Goal: Task Accomplishment & Management: Manage account settings

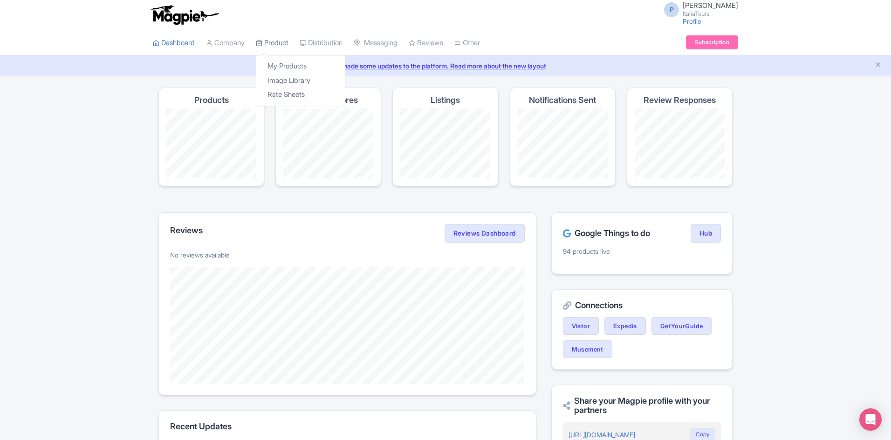
click at [283, 49] on link "Product" at bounding box center [272, 43] width 33 height 26
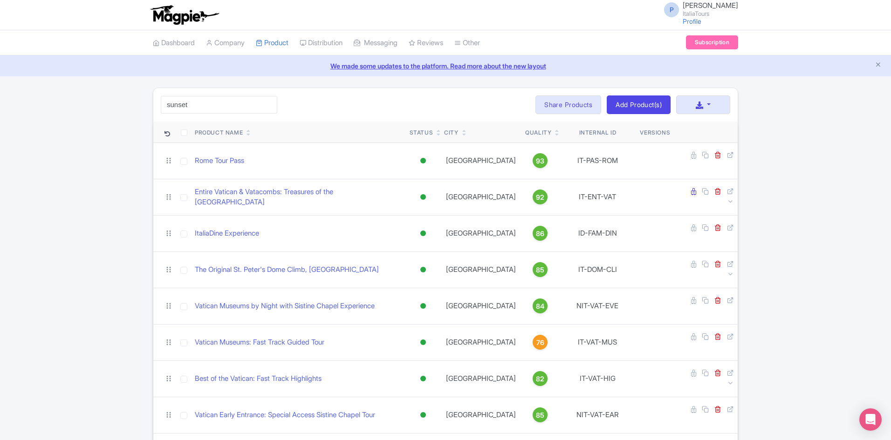
click button "Search" at bounding box center [0, 0] width 0 height 0
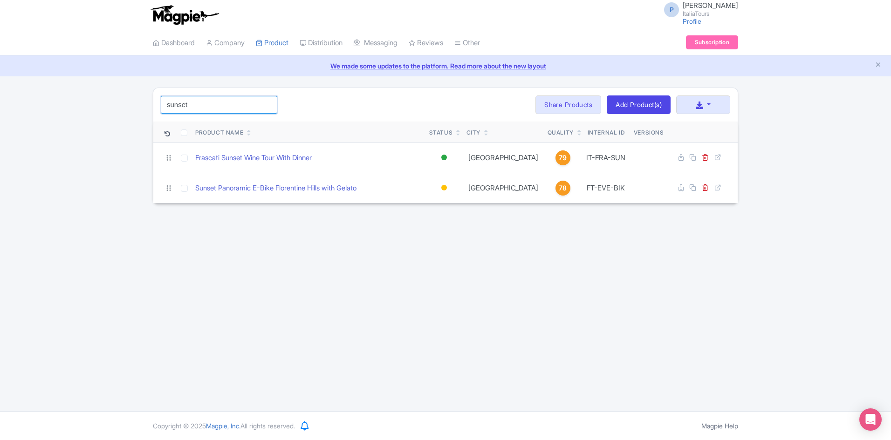
drag, startPoint x: 123, startPoint y: 103, endPoint x: 89, endPoint y: 103, distance: 34.9
click at [92, 103] on div "sunset Search Bulk Actions Delete Add to Collection Share Products Add to Colle…" at bounding box center [445, 146] width 891 height 116
type input "golf"
click button "Search" at bounding box center [0, 0] width 0 height 0
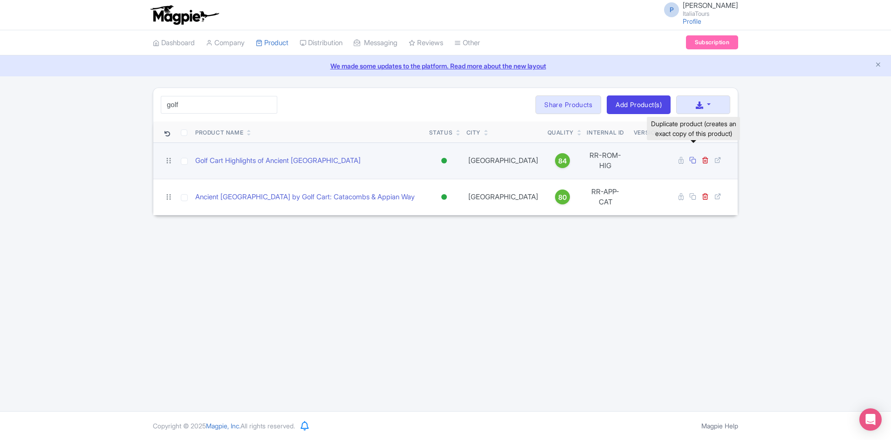
click at [691, 157] on icon at bounding box center [692, 160] width 7 height 7
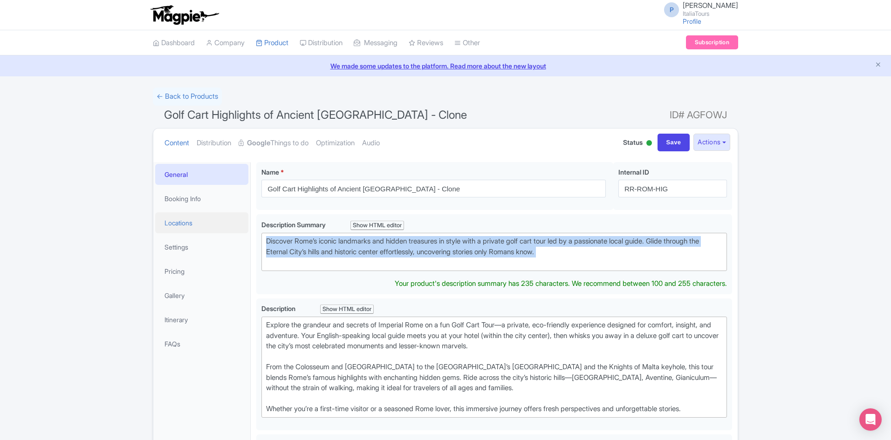
drag, startPoint x: 594, startPoint y: 260, endPoint x: 233, endPoint y: 227, distance: 362.5
paste trix-editor "You have visited Rome’s iconic landmarks during the day with the heat and the c…"
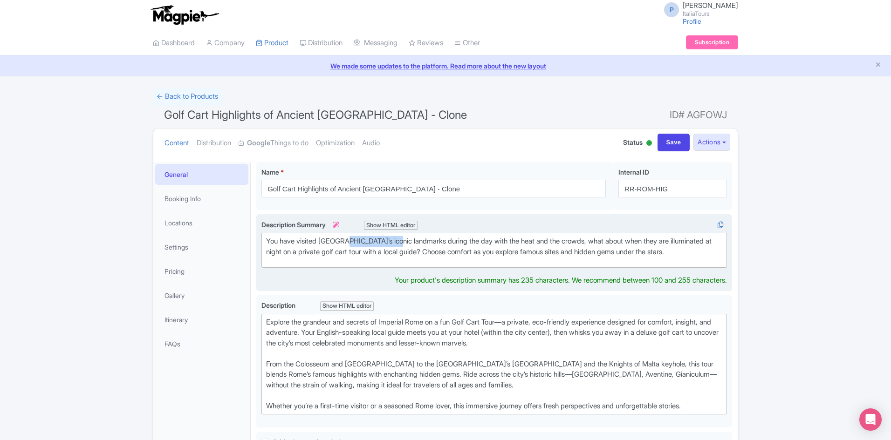
drag, startPoint x: 402, startPoint y: 241, endPoint x: 346, endPoint y: 240, distance: 55.4
click at [346, 240] on div "You have visited Rome’s iconic landmarks during the day with the heat and the c…" at bounding box center [494, 246] width 456 height 21
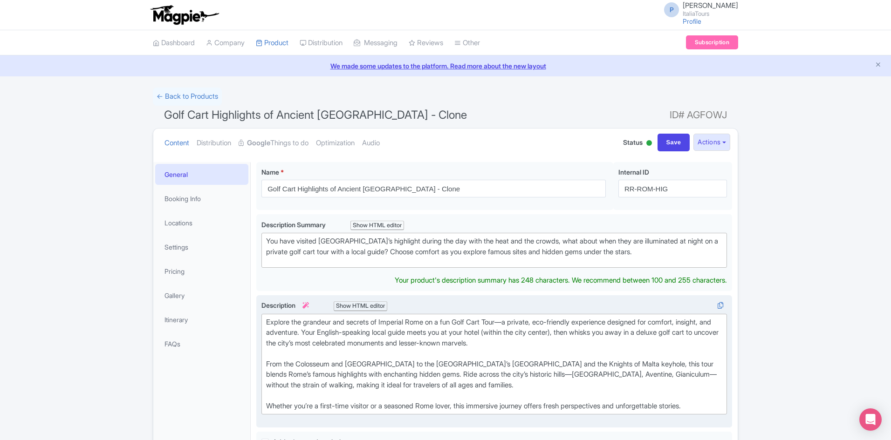
type trix-editor "<div>You have visited [GEOGRAPHIC_DATA]’s highlights during the day with the he…"
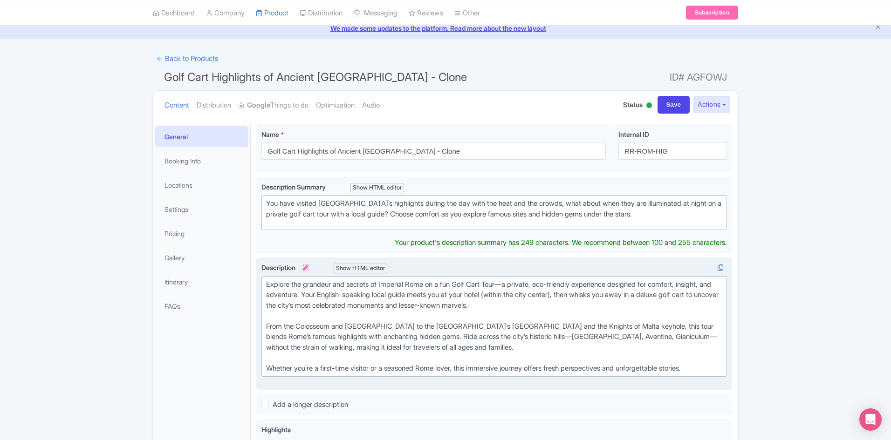
scroll to position [49, 0]
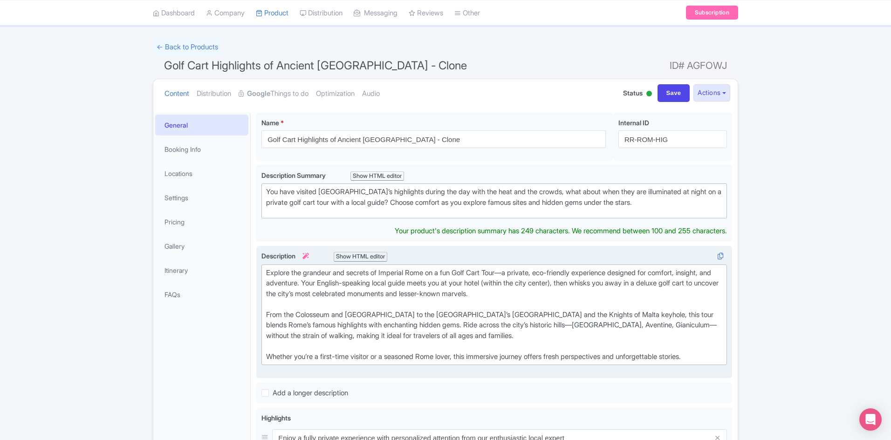
click at [446, 279] on div "Explore the grandeur and secrets of Imperial Rome on a fun Golf Cart Tour—a pri…" at bounding box center [494, 315] width 456 height 95
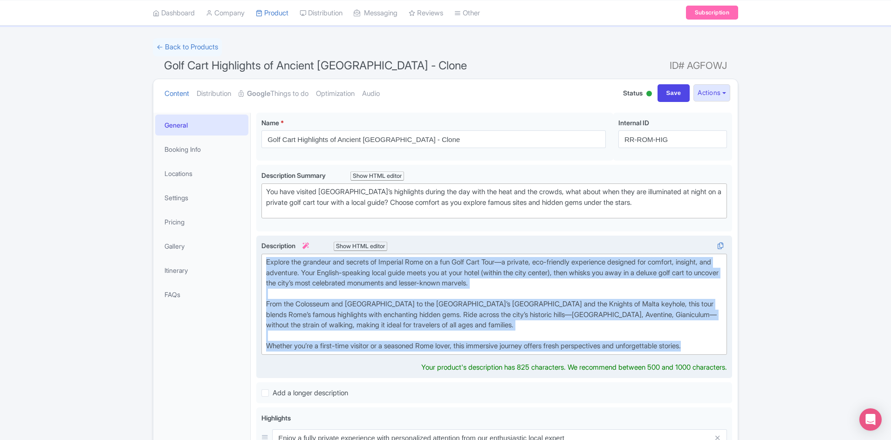
paste trix-editor "<br>From the moment you're picked up at your centrally located hotel, you’ll cr…"
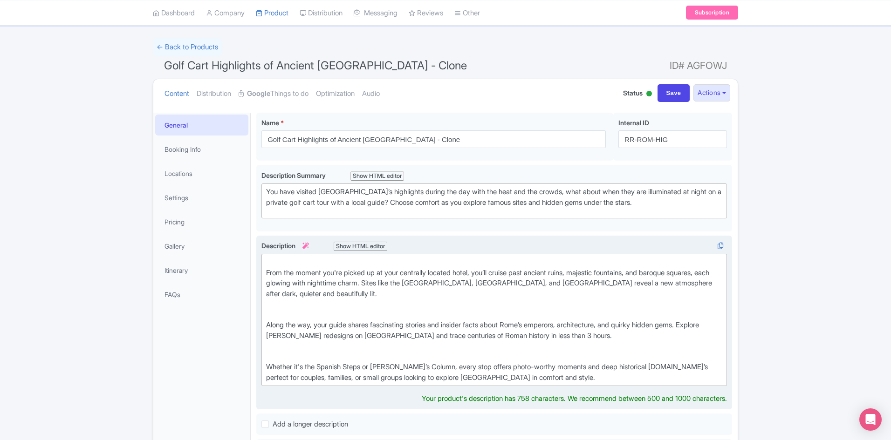
click at [299, 355] on div "Whether it's the Spanish Steps or [PERSON_NAME]’s Column, every stop offers pho…" at bounding box center [494, 368] width 456 height 32
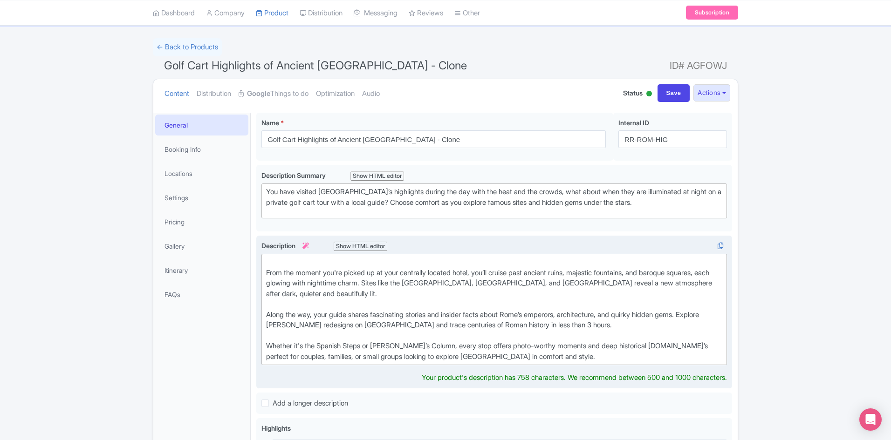
click at [266, 274] on div "From the moment you're picked up at your centrally located hotel, you’ll cruise…" at bounding box center [494, 278] width 456 height 42
type trix-editor "<div>From the moment you're picked up at your centrally located hotel, you’ll c…"
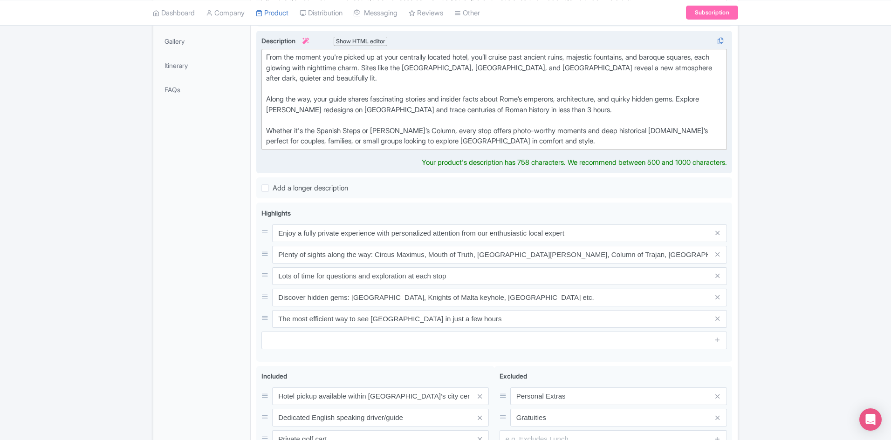
scroll to position [255, 0]
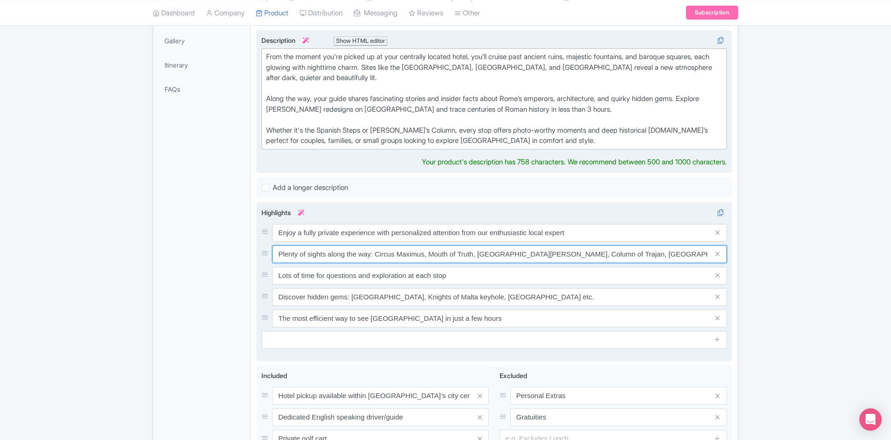
click at [466, 242] on input "Plenty of sights along the way: Circus Maximus, Mouth of Truth, Theater of Marc…" at bounding box center [499, 233] width 455 height 18
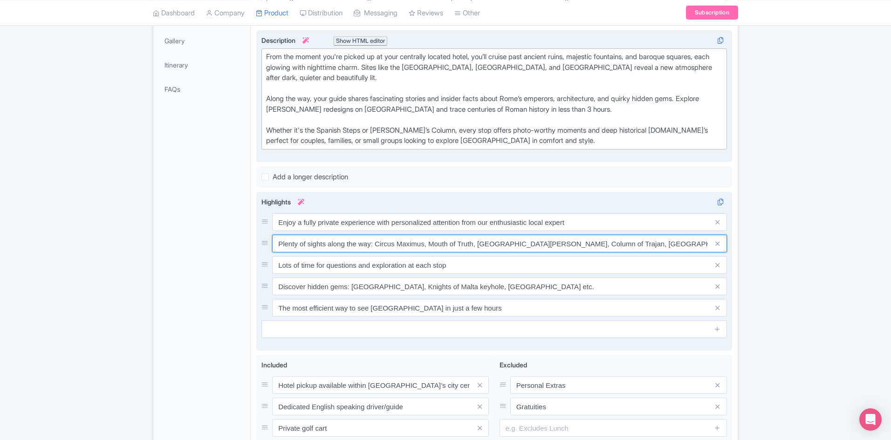
click at [466, 231] on input "Plenty of sights along the way: Circus Maximus, Mouth of Truth, Theater of Marc…" at bounding box center [499, 222] width 455 height 18
paste input "Nighttime views of iconic sites like the Colosseum, Trevi Fountain & Piazza Nav…"
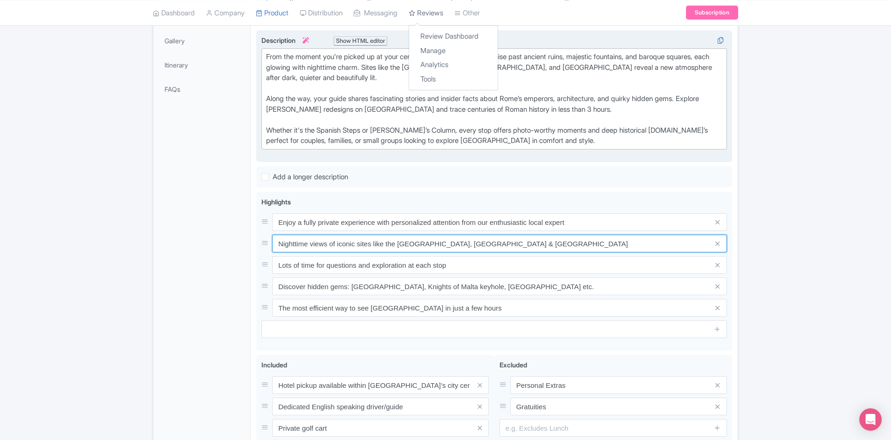
type input "Nighttime views of iconic sites like the Colosseum, Trevi Fountain & Piazza Nav…"
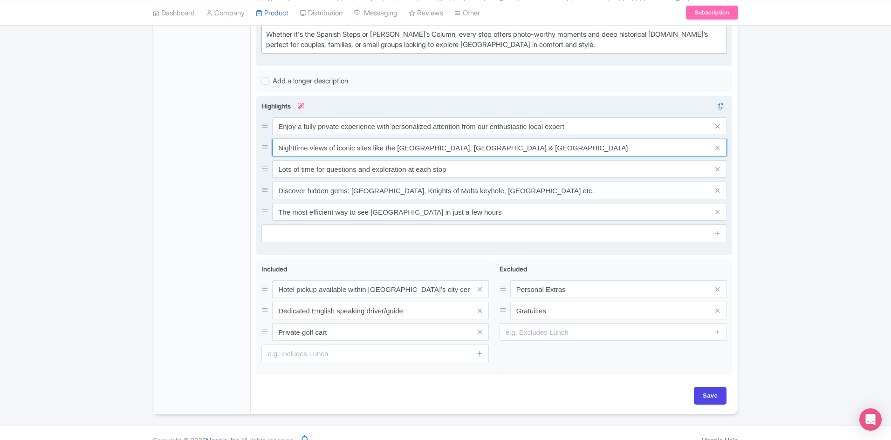
scroll to position [359, 0]
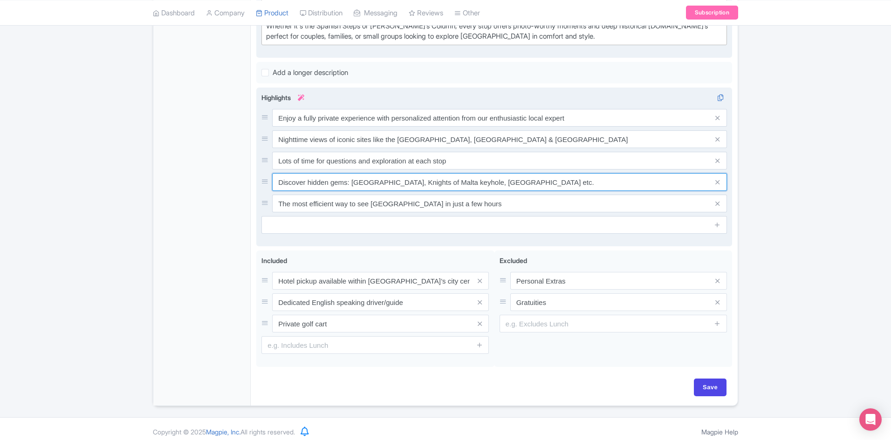
click at [343, 127] on input "Discover hidden gems: Aventine Hill’s orange grove, Knights of Malta keyhole, V…" at bounding box center [499, 118] width 455 height 18
paste input "Peaceful city exploration with fewer crowds and dramatic lighting"
click at [343, 127] on input "Discover hidden gems: Aventine Hill’s orange grove, Knights of Malta keyhole, V…" at bounding box center [499, 118] width 455 height 18
click at [440, 127] on input "Peaceful city exploration with fewer crowds and dramatic lighting" at bounding box center [499, 118] width 455 height 18
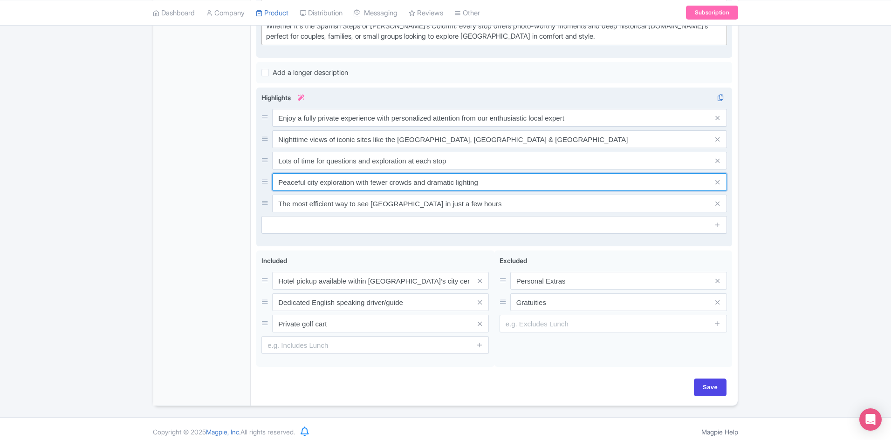
click at [440, 127] on input "Peaceful city exploration with fewer crowds and dramatic lighting" at bounding box center [499, 118] width 455 height 18
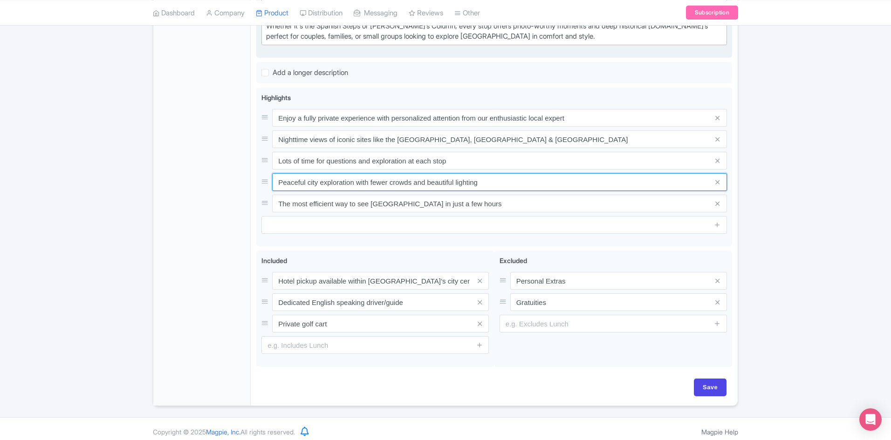
type input "Peaceful city exploration with fewer crowds and beautiful lighting"
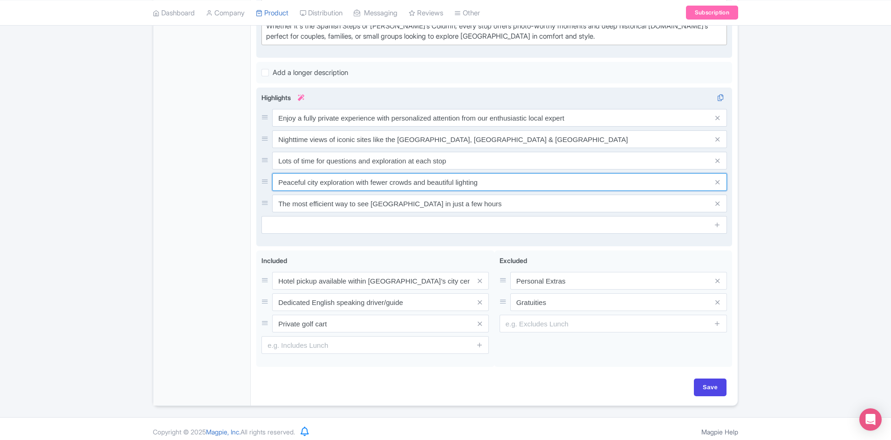
scroll to position [365, 0]
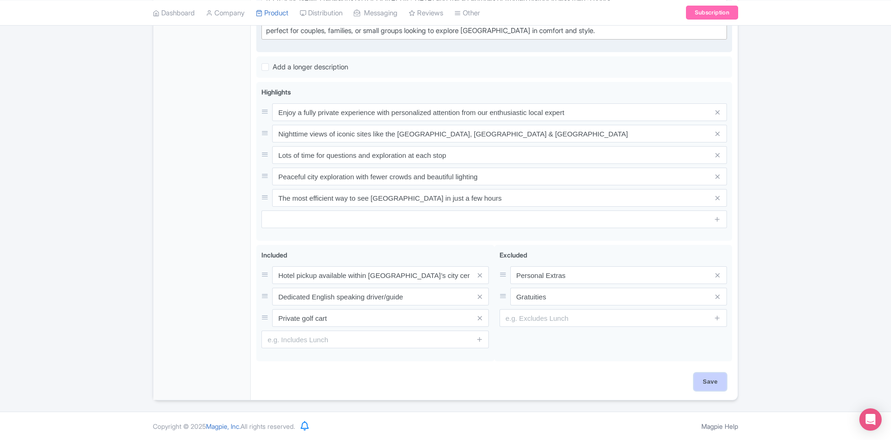
click at [719, 381] on input "Save" at bounding box center [710, 382] width 33 height 18
type input "Saving..."
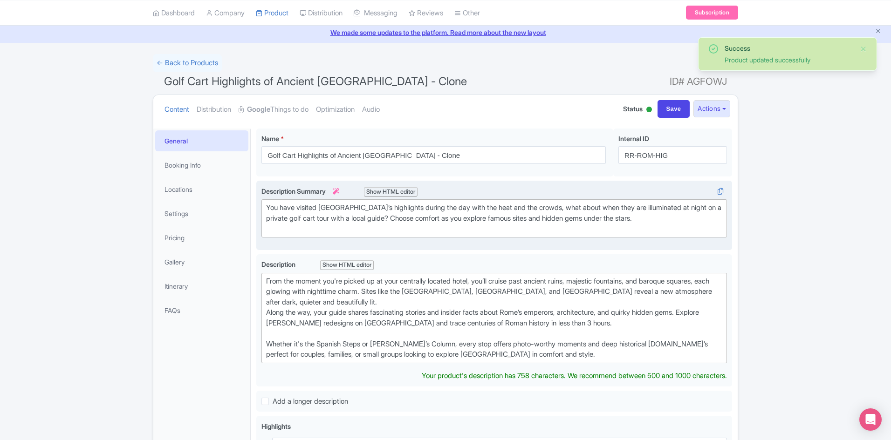
scroll to position [44, 0]
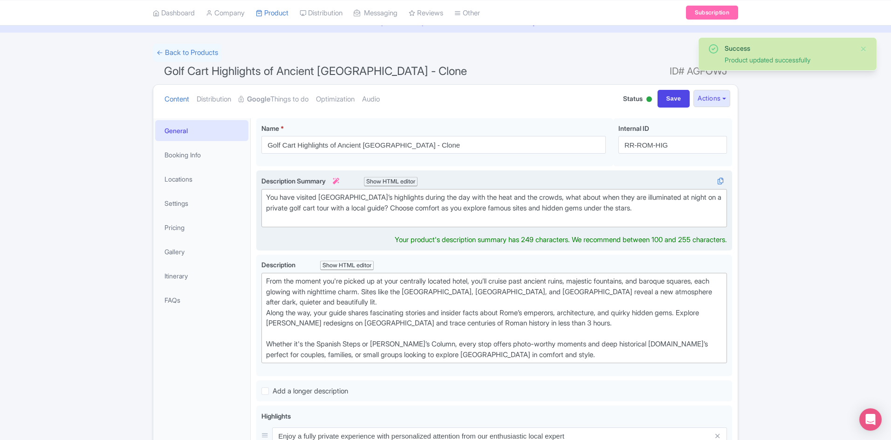
click at [299, 232] on div "Description Summary i Show HTML editor Bold Italic Strikethrough Link Heading Q…" at bounding box center [493, 210] width 465 height 69
type trix-editor "<div>You have visited Rome’s highlights during the day with the heat and the cr…"
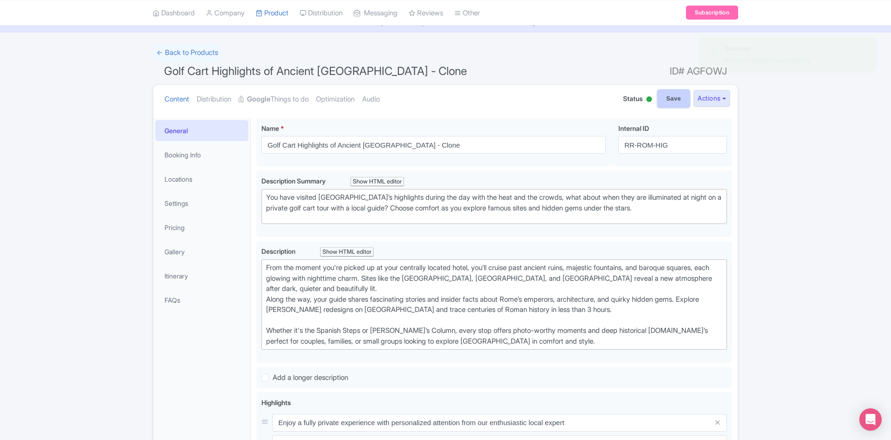
click at [666, 102] on input "Save" at bounding box center [673, 99] width 33 height 18
type input "Saving..."
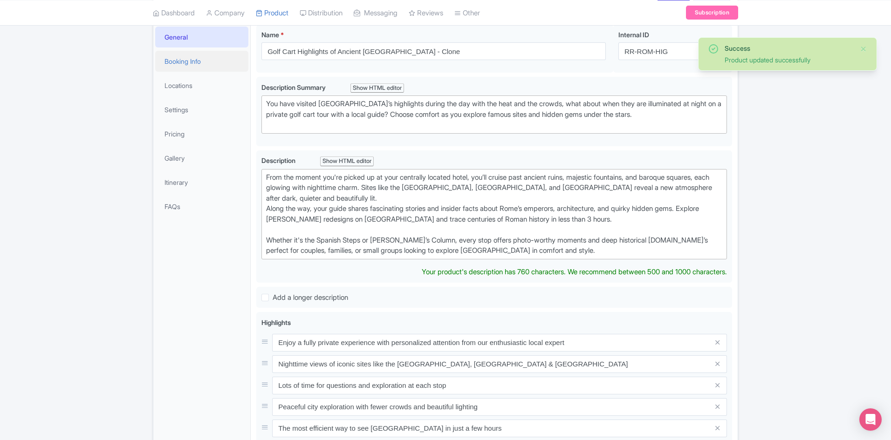
scroll to position [137, 0]
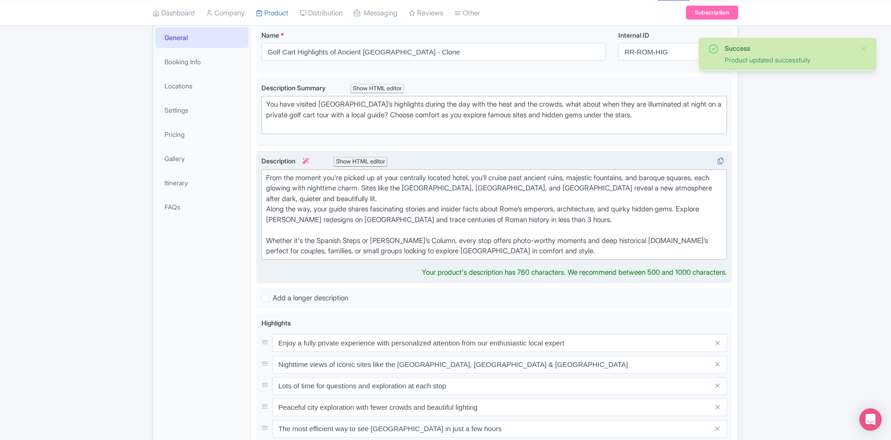
click at [267, 207] on div "From the moment you're picked up at your centrally located hotel, you’ll cruise…" at bounding box center [494, 215] width 456 height 84
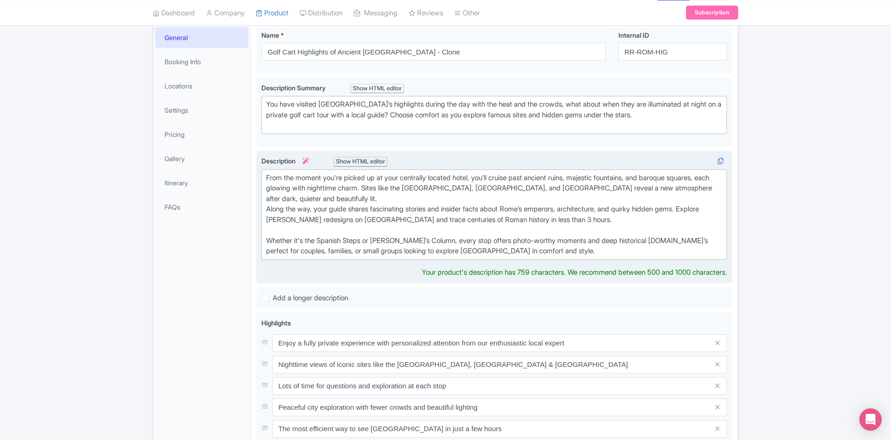
click at [370, 194] on div "From the moment you're picked up at your centrally located hotel, you’ll cruise…" at bounding box center [494, 215] width 456 height 84
type trix-editor "<div>From the moment you're picked up at your centrally located hotel, you’ll c…"
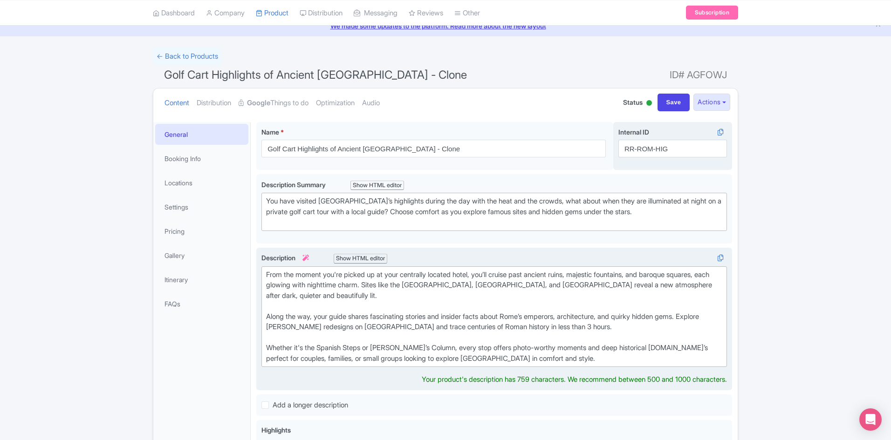
scroll to position [39, 0]
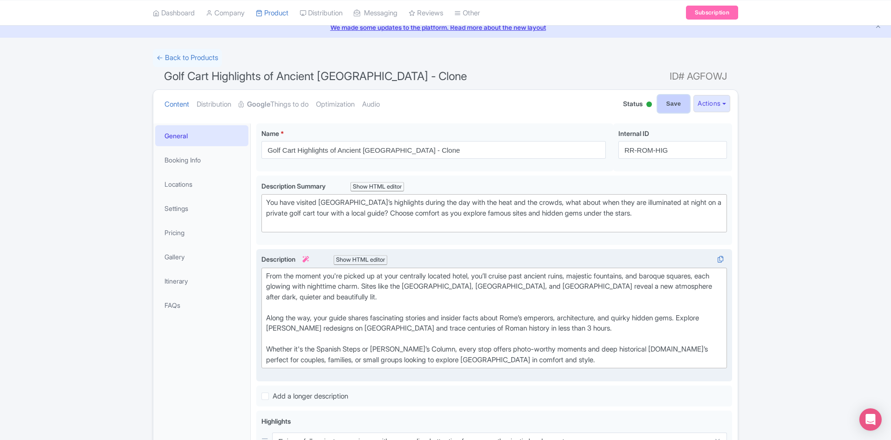
click at [665, 101] on input "Save" at bounding box center [673, 104] width 33 height 18
type input "Saving..."
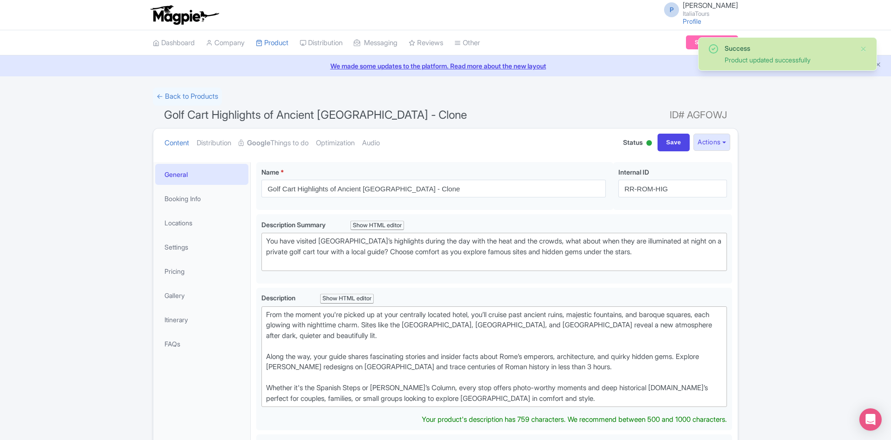
scroll to position [39, 0]
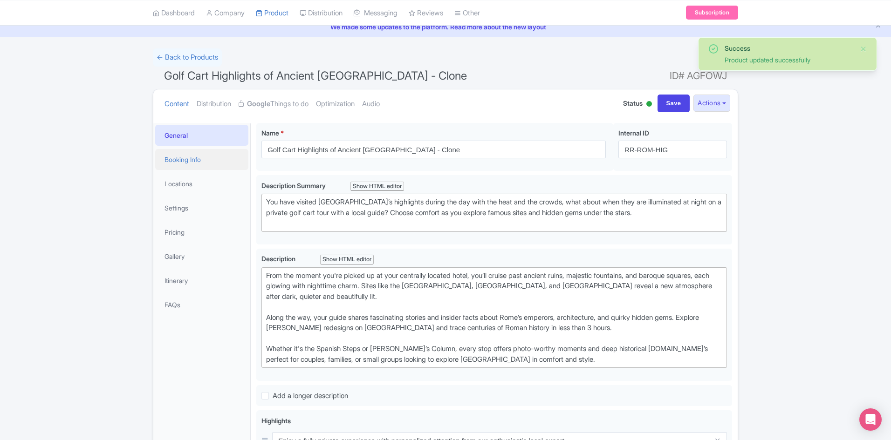
drag, startPoint x: 0, startPoint y: 0, endPoint x: 202, endPoint y: 157, distance: 255.9
click at [202, 157] on link "Booking Info" at bounding box center [201, 159] width 93 height 21
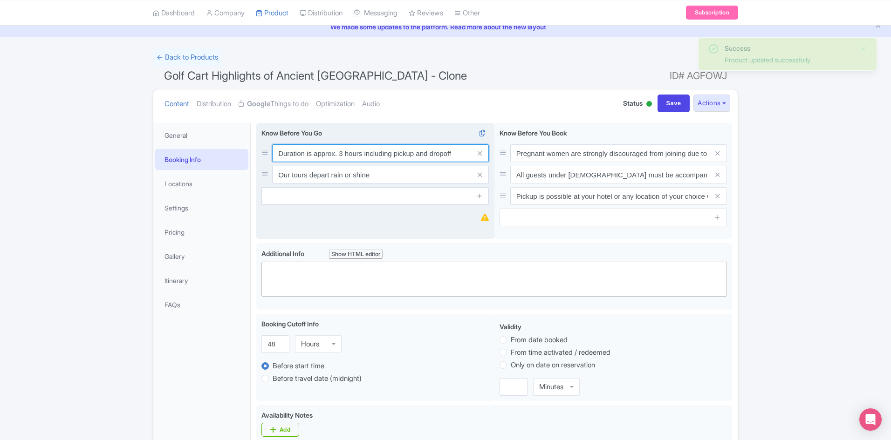
click at [339, 153] on input "Duration is approx. 3 hours including pickup and dropoff" at bounding box center [380, 153] width 217 height 18
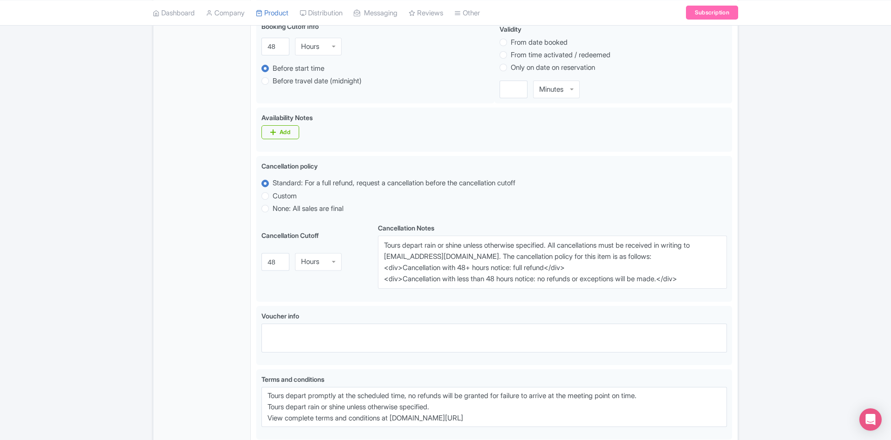
scroll to position [479, 0]
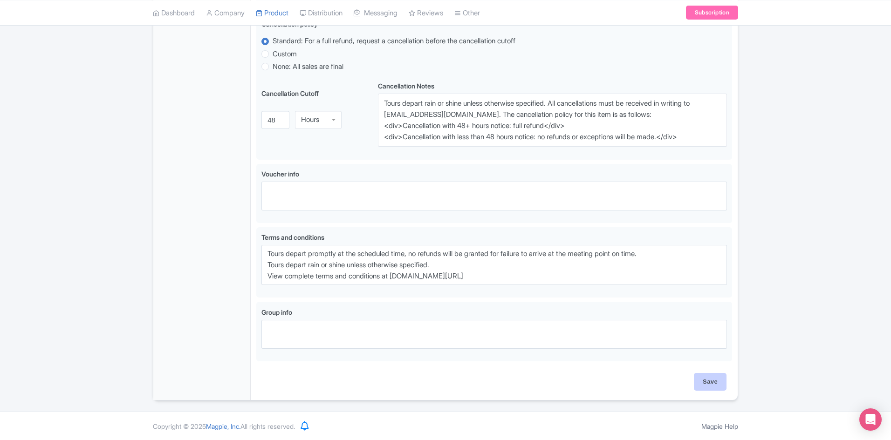
type input "Duration is approx. 2.5 hours including pickup and dropoff"
click at [705, 376] on input "Save" at bounding box center [710, 382] width 33 height 18
type input "Saving..."
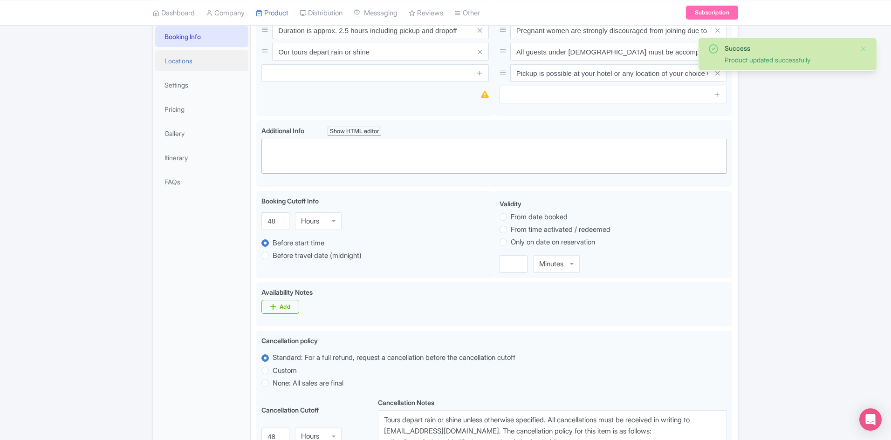
scroll to position [162, 0]
click at [203, 63] on link "Locations" at bounding box center [201, 60] width 93 height 21
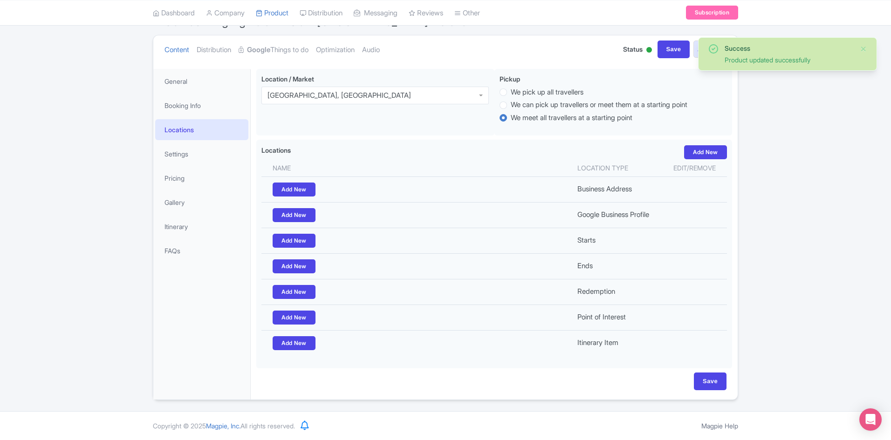
scroll to position [93, 0]
click at [201, 163] on link "Settings" at bounding box center [201, 154] width 93 height 21
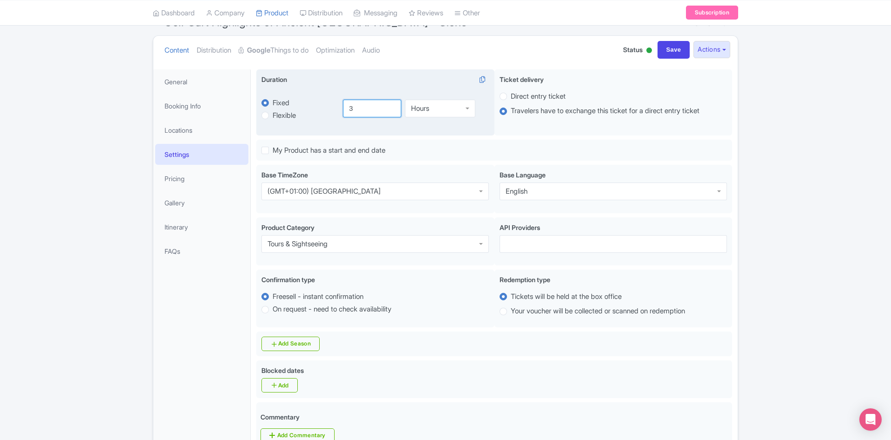
drag, startPoint x: 353, startPoint y: 105, endPoint x: 348, endPoint y: 106, distance: 5.3
click at [348, 106] on input "3" at bounding box center [372, 109] width 59 height 18
type input "2"
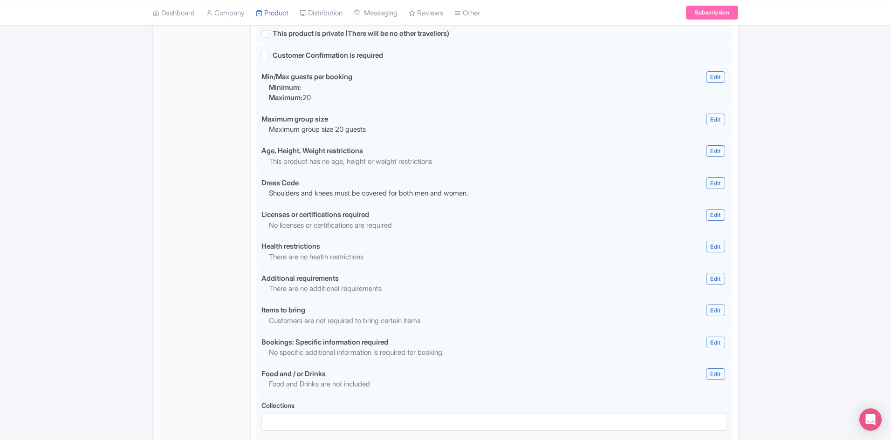
scroll to position [727, 0]
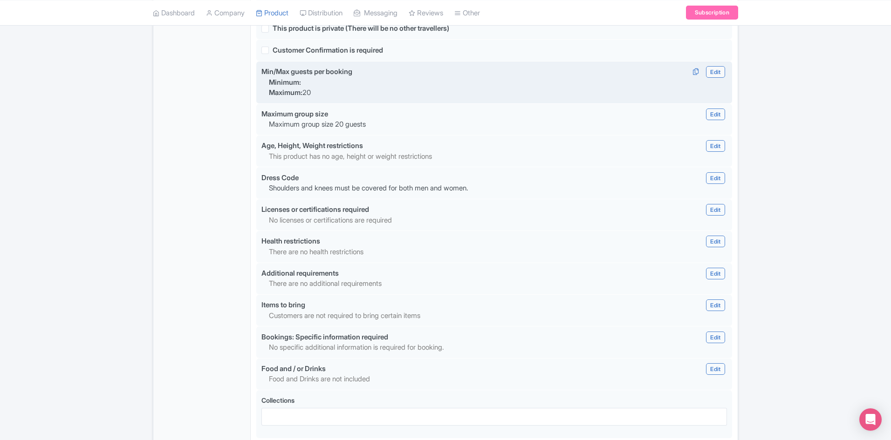
type input "2.5"
click at [715, 72] on link "Edit" at bounding box center [715, 72] width 19 height 12
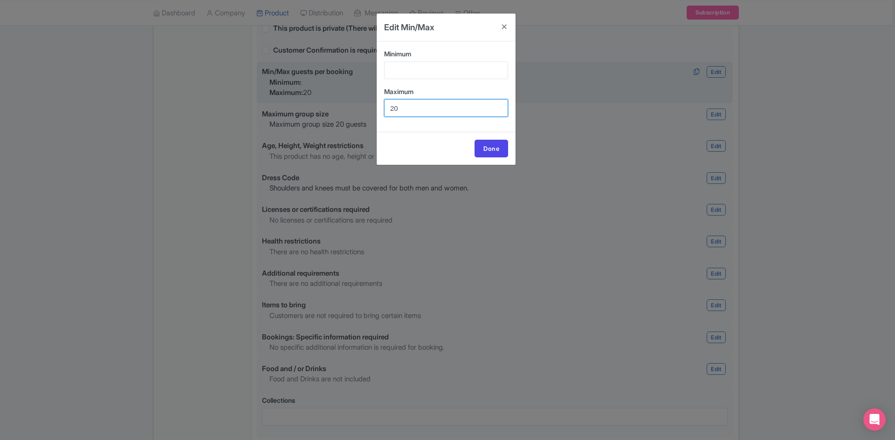
drag, startPoint x: 401, startPoint y: 111, endPoint x: 365, endPoint y: 115, distance: 35.6
click at [365, 115] on div "Edit Min/Max Minimum Maximum 20 Done Minimum: Maximum: 20" at bounding box center [447, 220] width 895 height 440
type input "14"
click at [492, 143] on link "Done" at bounding box center [491, 149] width 34 height 18
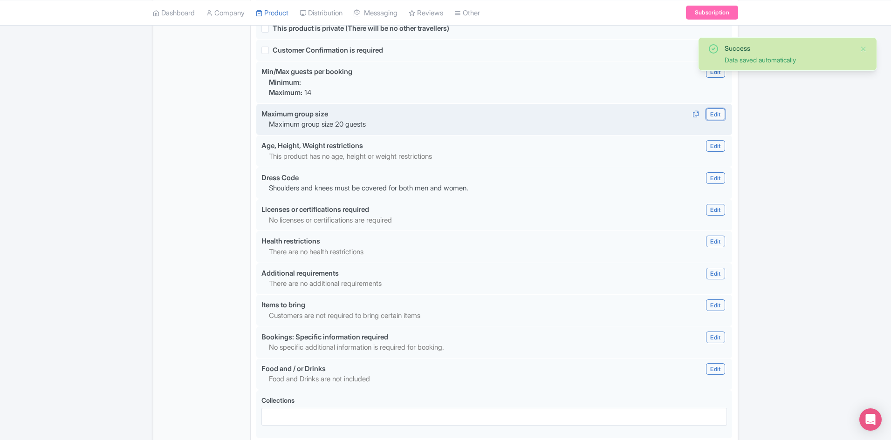
click at [720, 114] on link "Edit" at bounding box center [715, 115] width 19 height 12
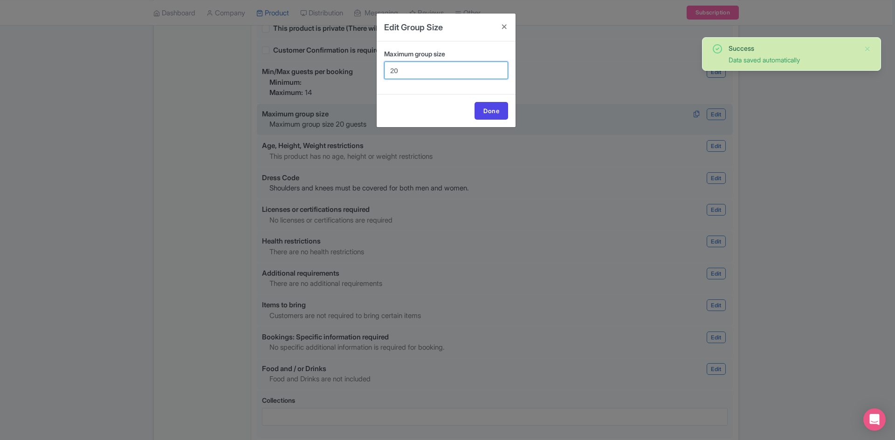
drag, startPoint x: 410, startPoint y: 70, endPoint x: 368, endPoint y: 82, distance: 44.7
click at [368, 82] on div "Edit Group Size Maximum group size 20 Done Maximum group size guests" at bounding box center [447, 220] width 895 height 440
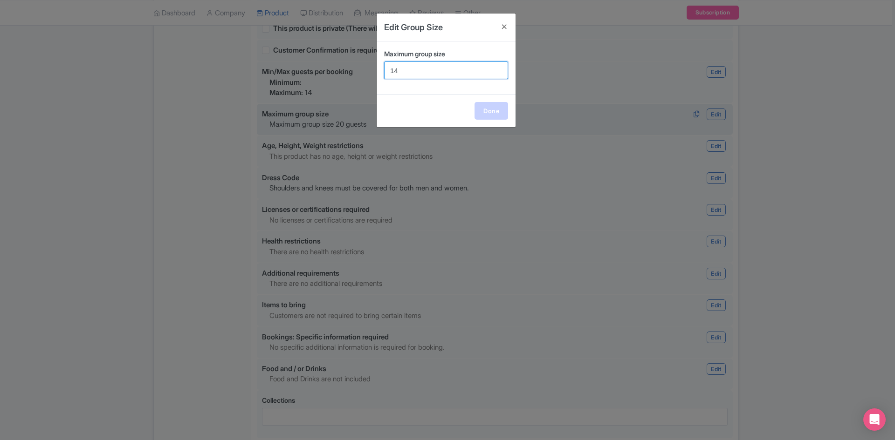
type input "14"
click at [503, 117] on link "Done" at bounding box center [491, 111] width 34 height 18
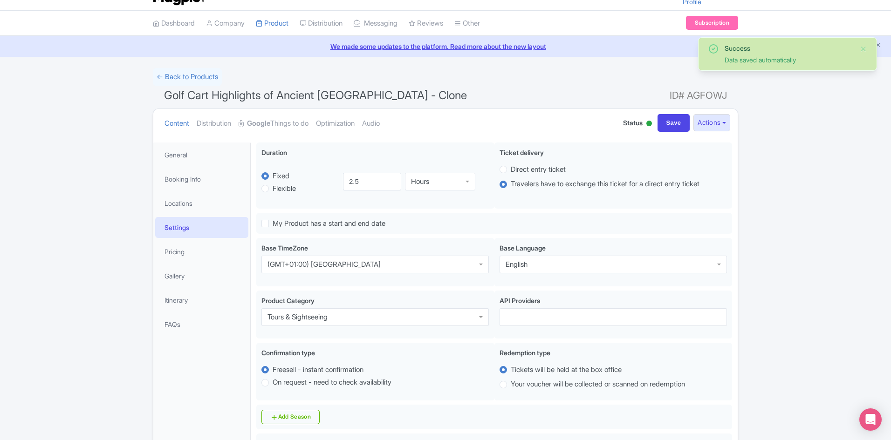
scroll to position [0, 0]
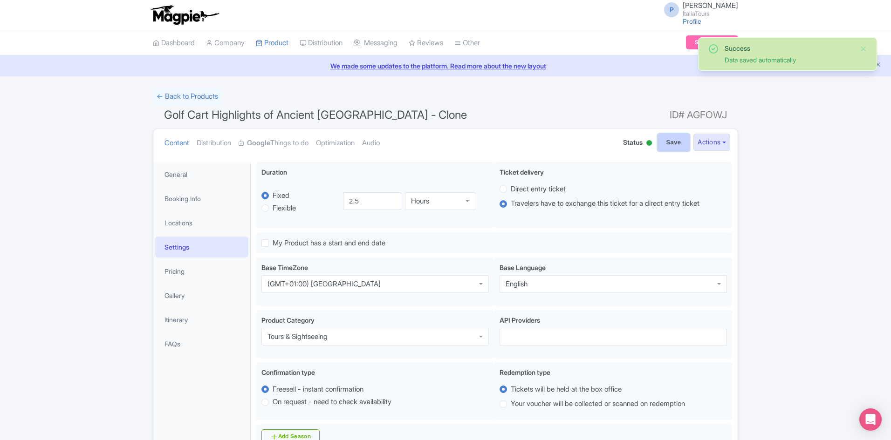
click at [669, 143] on input "Save" at bounding box center [673, 143] width 33 height 18
type input "Saving..."
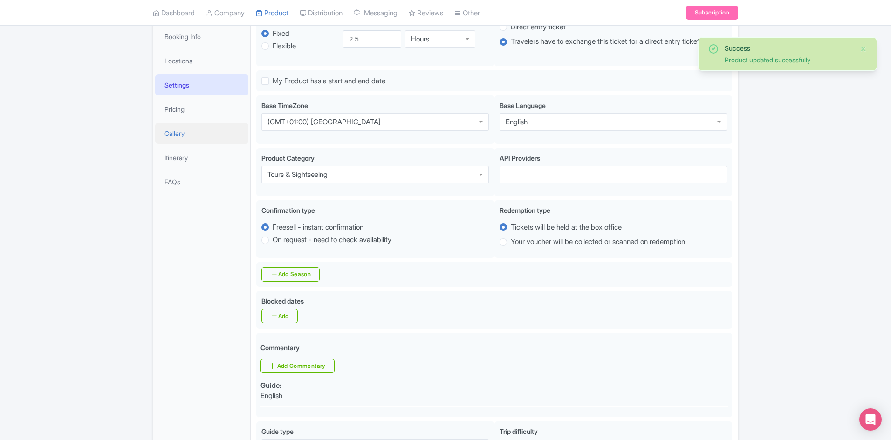
click at [179, 137] on link "Gallery" at bounding box center [201, 133] width 93 height 21
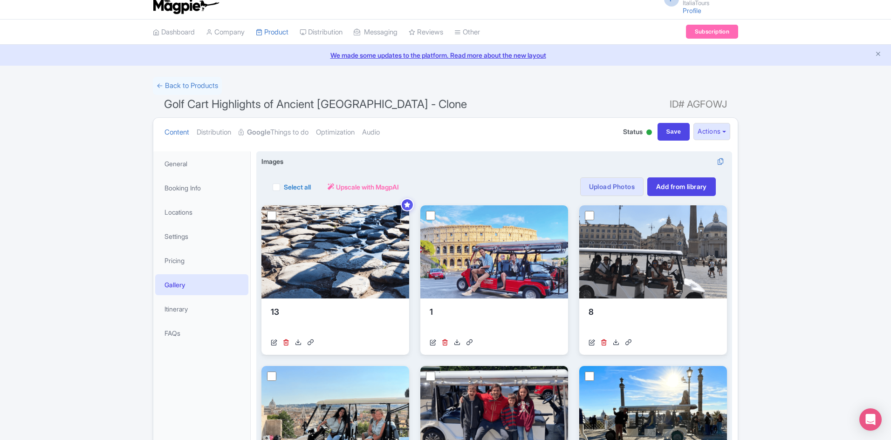
scroll to position [11, 0]
click at [281, 186] on div "Select all" at bounding box center [292, 186] width 38 height 19
click at [284, 187] on label "Select all" at bounding box center [297, 187] width 27 height 10
click at [284, 187] on input "Select all" at bounding box center [287, 184] width 6 height 6
checkbox input "true"
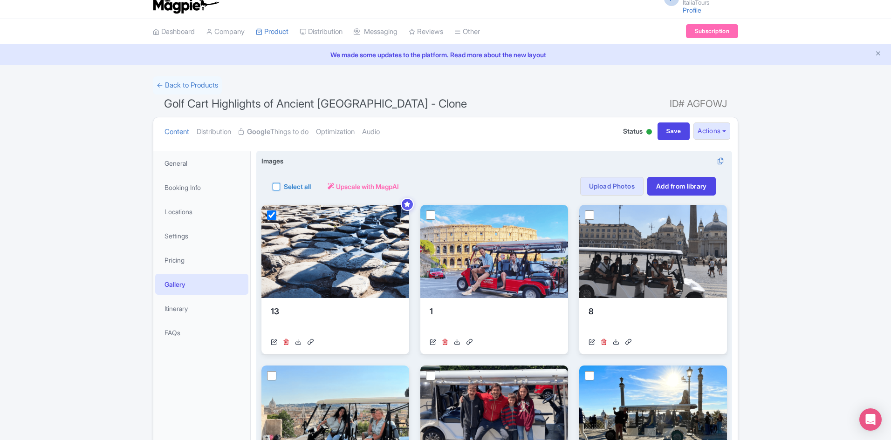
checkbox input "true"
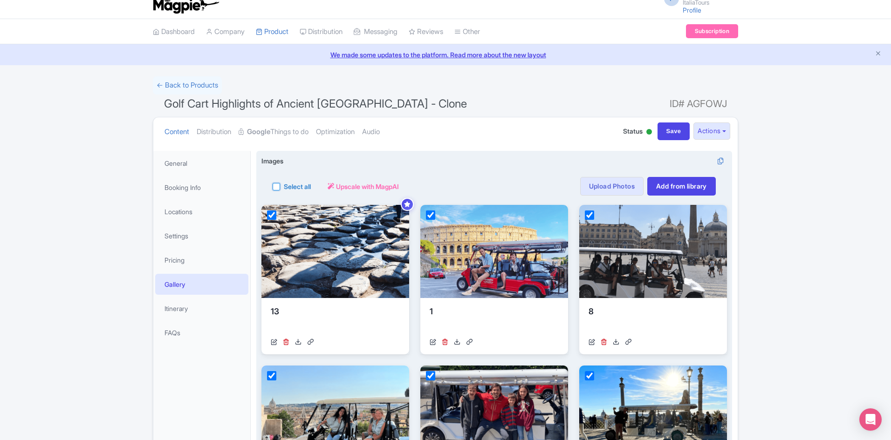
checkbox input "true"
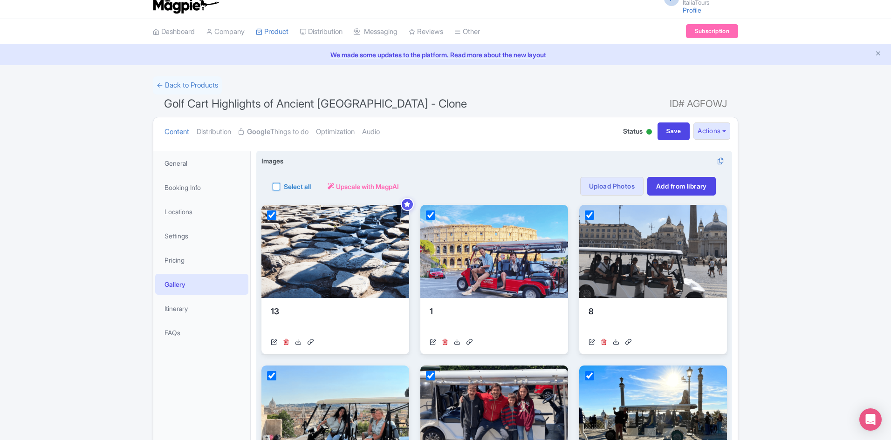
checkbox input "true"
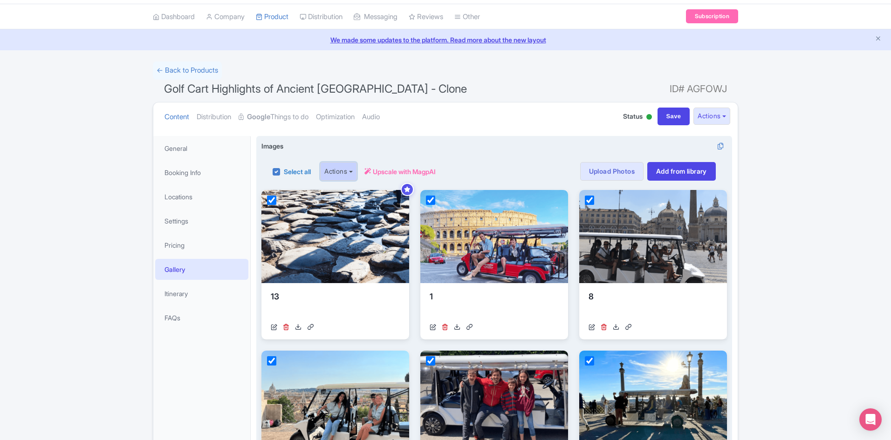
click at [352, 178] on button "Actions" at bounding box center [338, 171] width 37 height 19
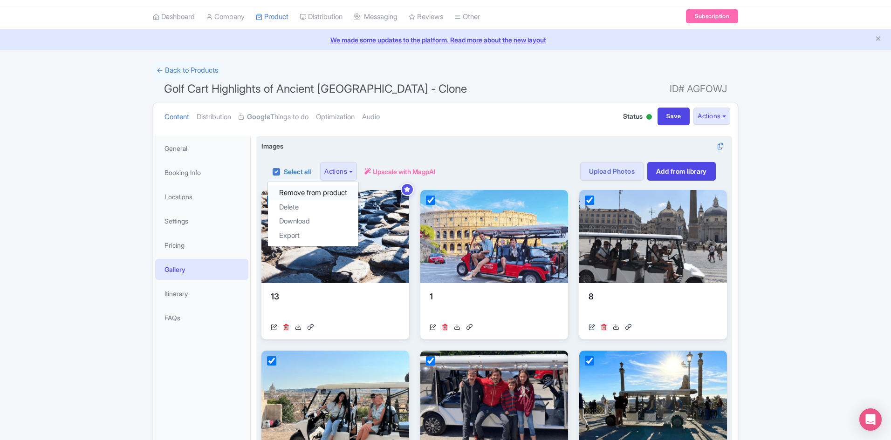
click at [351, 193] on link "Remove from product" at bounding box center [313, 193] width 90 height 14
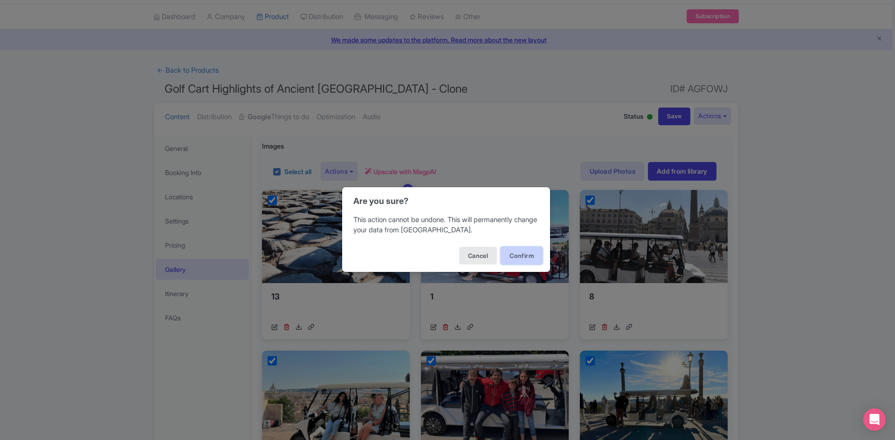
click at [505, 252] on button "Confirm" at bounding box center [521, 256] width 42 height 18
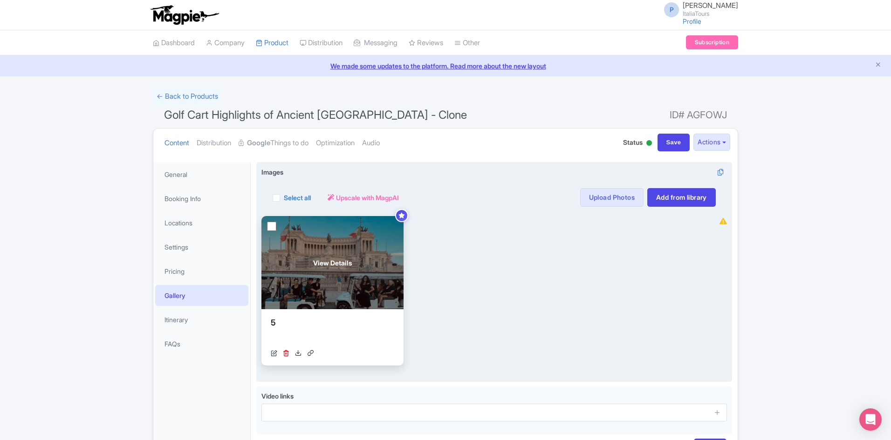
click at [266, 223] on div "View Details" at bounding box center [332, 262] width 142 height 93
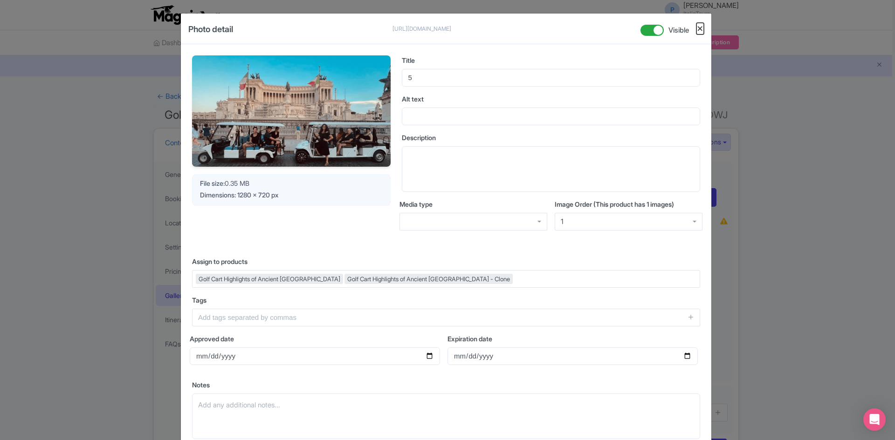
click at [701, 30] on button "Close" at bounding box center [699, 29] width 7 height 12
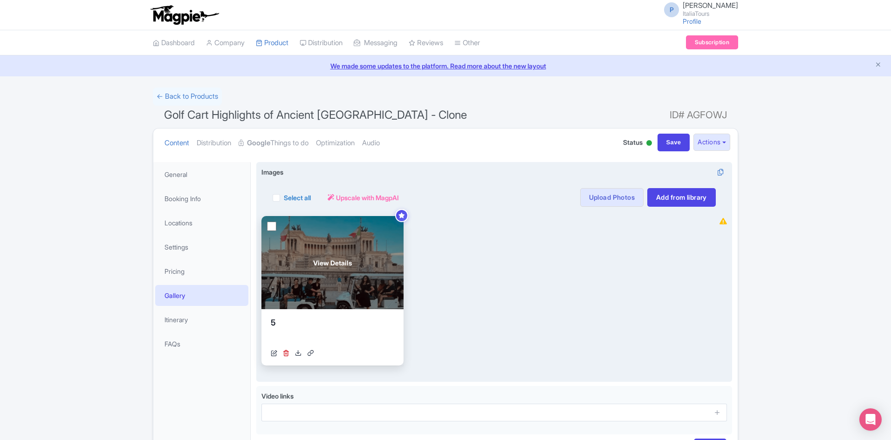
click at [271, 226] on input "checkbox" at bounding box center [271, 226] width 9 height 9
checkbox input "true"
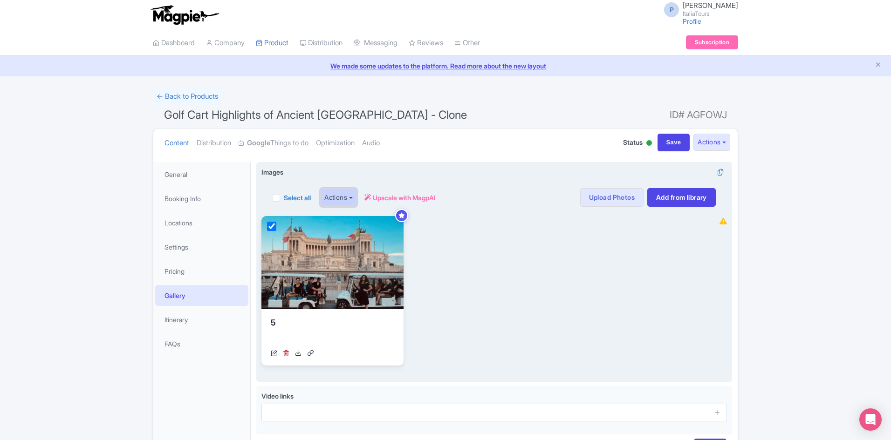
click at [341, 202] on button "Actions" at bounding box center [338, 197] width 37 height 19
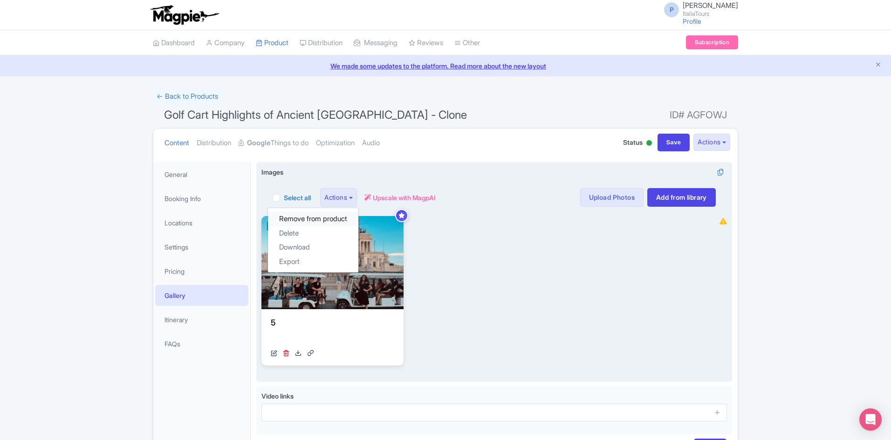
click at [345, 221] on link "Remove from product" at bounding box center [313, 219] width 90 height 14
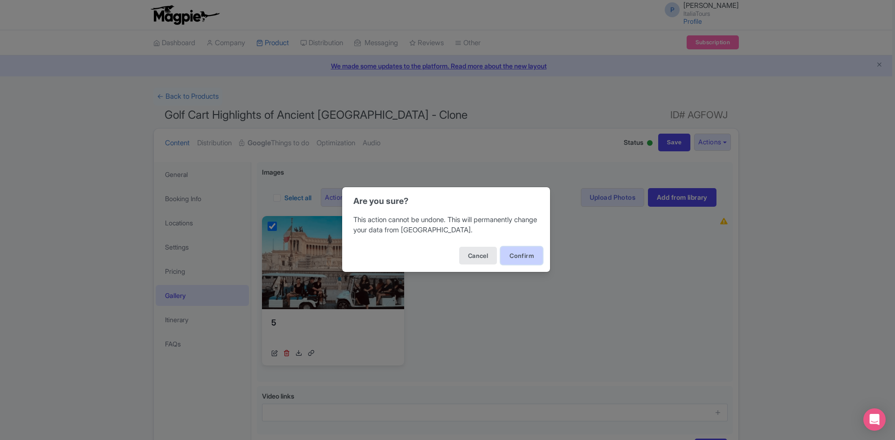
click at [504, 248] on button "Confirm" at bounding box center [521, 256] width 42 height 18
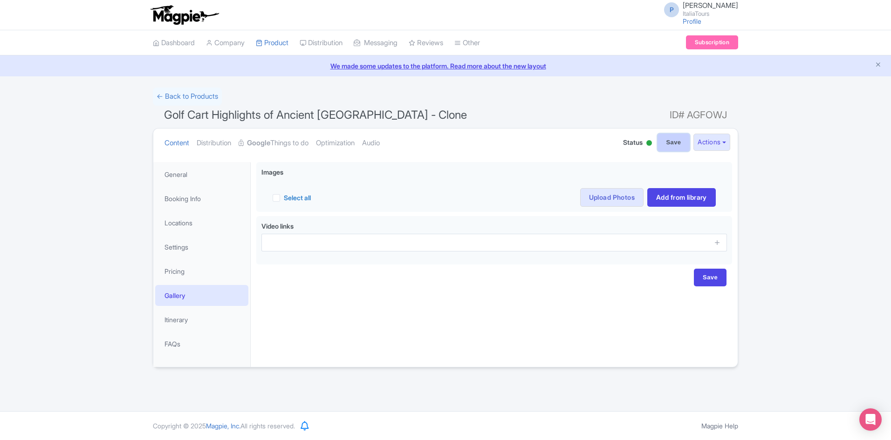
click at [668, 146] on input "Save" at bounding box center [673, 143] width 33 height 18
type input "Saving..."
